Goal: Use online tool/utility: Utilize a website feature to perform a specific function

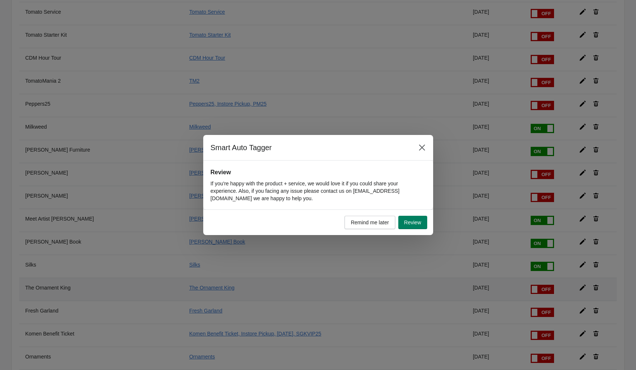
scroll to position [835, 0]
click at [367, 222] on span "Remind me later" at bounding box center [370, 223] width 38 height 6
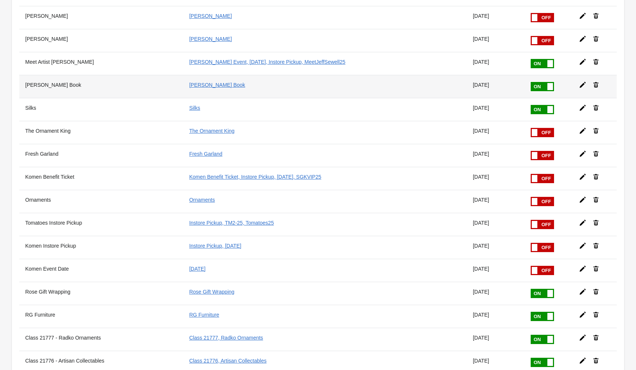
scroll to position [1000, 0]
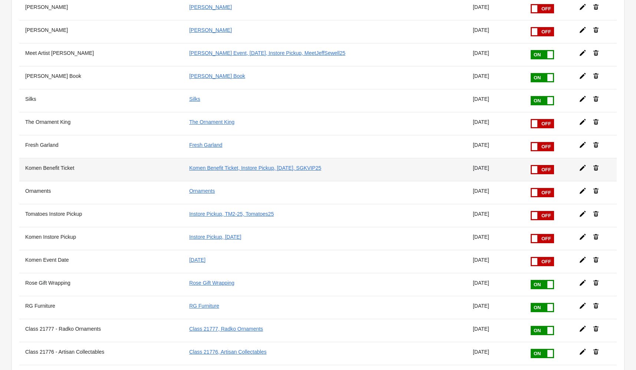
click at [536, 172] on span at bounding box center [535, 169] width 6 height 7
click at [0, 0] on input "checkbox" at bounding box center [0, 0] width 0 height 0
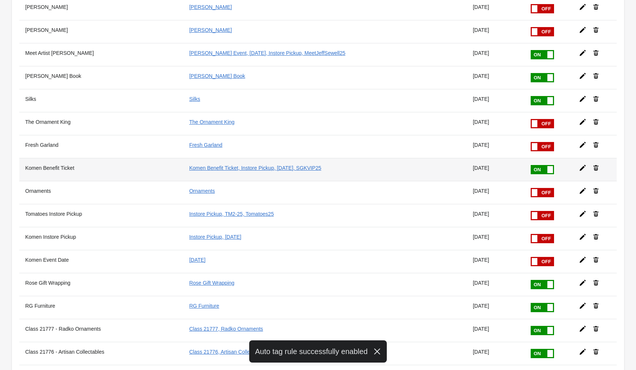
click at [583, 169] on icon at bounding box center [583, 168] width 6 height 6
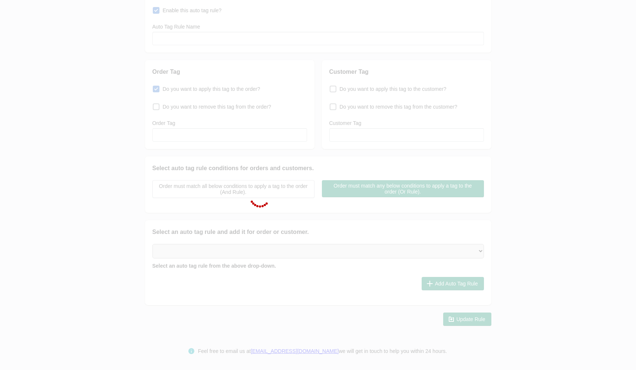
type input "Komen Benefit Ticket"
checkbox input "true"
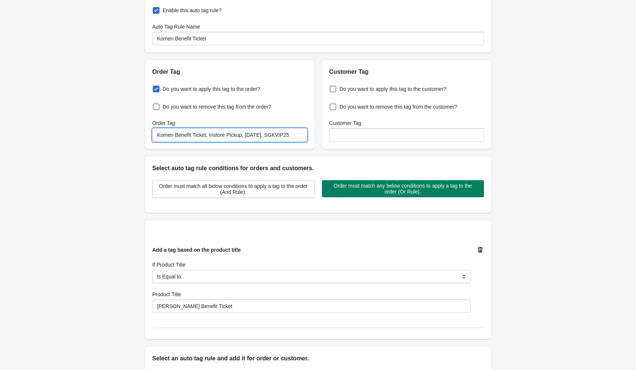
drag, startPoint x: 262, startPoint y: 134, endPoint x: 246, endPoint y: 135, distance: 16.7
click at [246, 135] on input "Komen Benefit Ticket, Instore Pickup, [DATE], SGKVIP25" at bounding box center [229, 134] width 155 height 13
click at [249, 135] on input "Komen Benefit Ticket, Instore Pickup, [DATE], SGKVIP25" at bounding box center [229, 134] width 155 height 13
drag, startPoint x: 262, startPoint y: 135, endPoint x: 249, endPoint y: 136, distance: 12.3
click at [249, 136] on input "Komen Benefit Ticket, Instore Pickup, [DATE], SGKVIP25" at bounding box center [229, 134] width 155 height 13
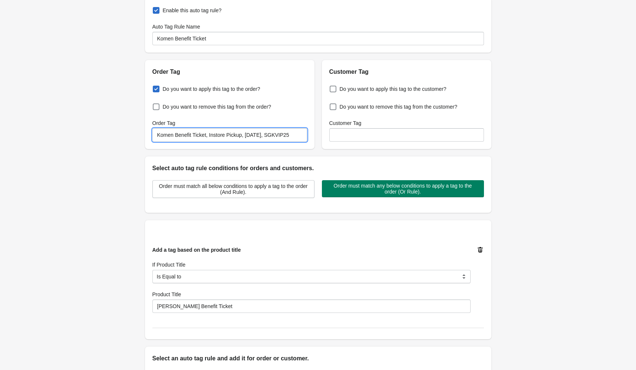
drag, startPoint x: 277, startPoint y: 135, endPoint x: 303, endPoint y: 135, distance: 25.6
click at [303, 135] on input "Komen Benefit Ticket, Instore Pickup, [DATE], SGKVIP25" at bounding box center [229, 134] width 155 height 13
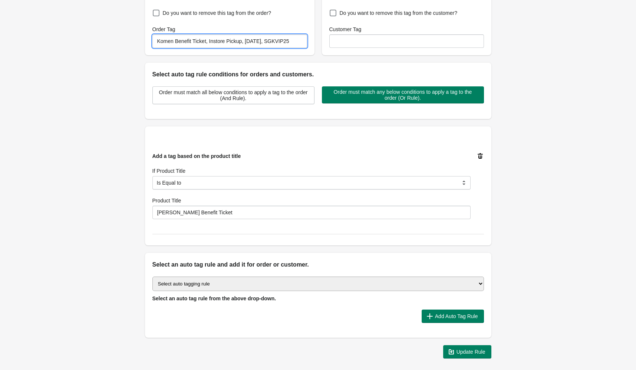
scroll to position [154, 0]
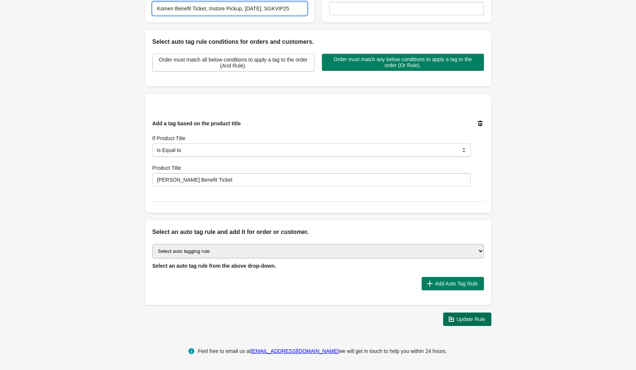
type input "Komen Benefit Ticket, Instore Pickup, [DATE], SGKVIP25"
click at [470, 320] on span "Update Rule" at bounding box center [471, 319] width 29 height 6
